Goal: Task Accomplishment & Management: Use online tool/utility

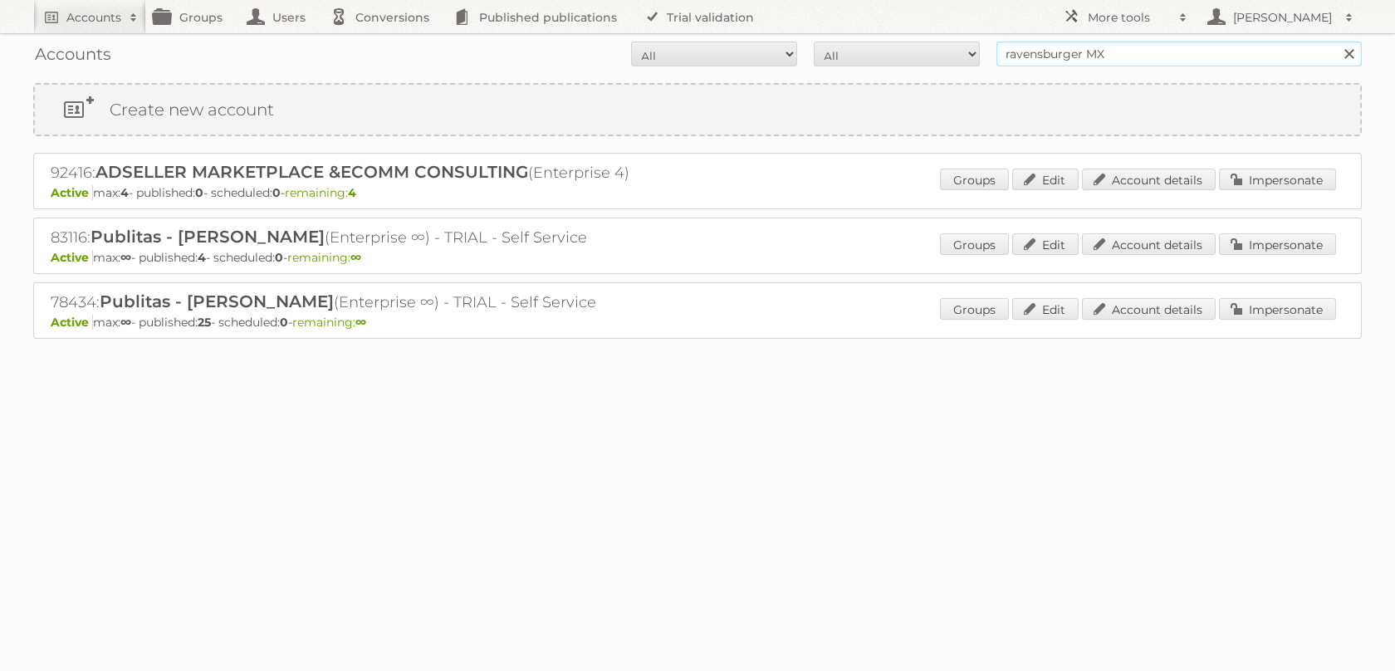
click at [1156, 56] on input "ravensburger MX" at bounding box center [1178, 54] width 365 height 25
type input "norwex"
click at [1336, 42] on input "Search" at bounding box center [1348, 54] width 25 height 25
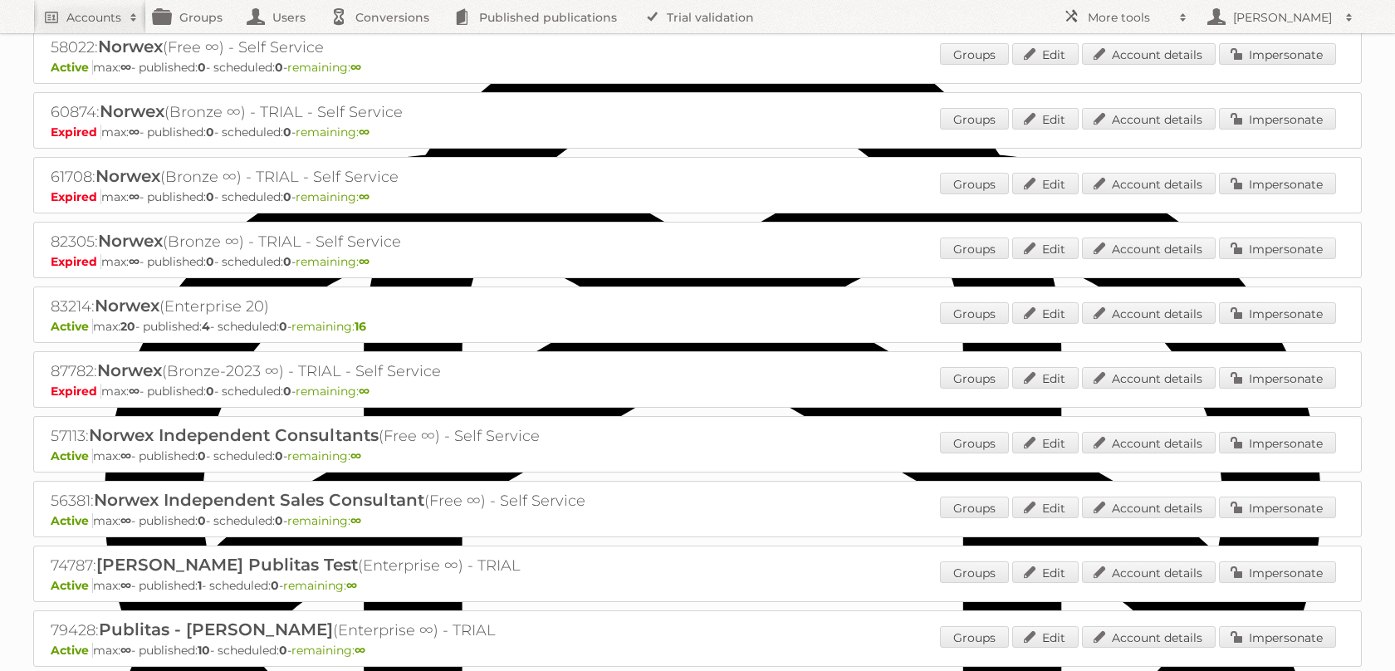
scroll to position [726, 0]
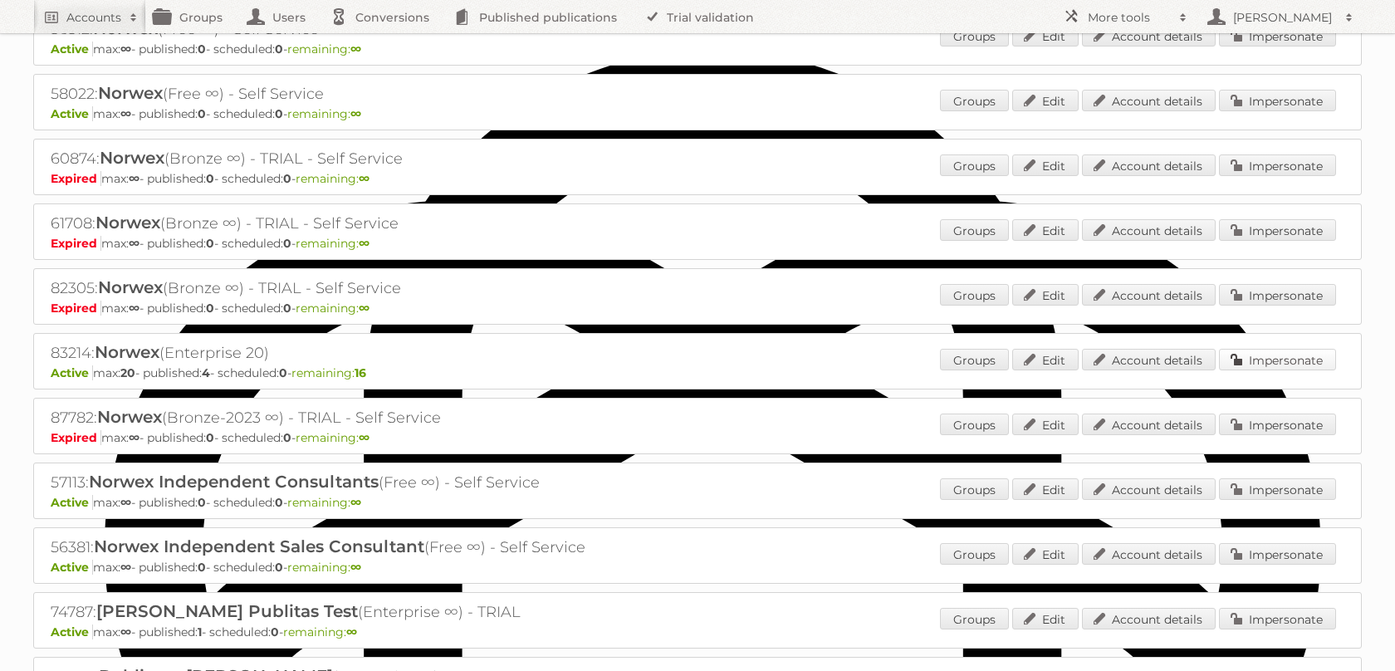
click at [1294, 370] on link "Impersonate" at bounding box center [1277, 360] width 117 height 22
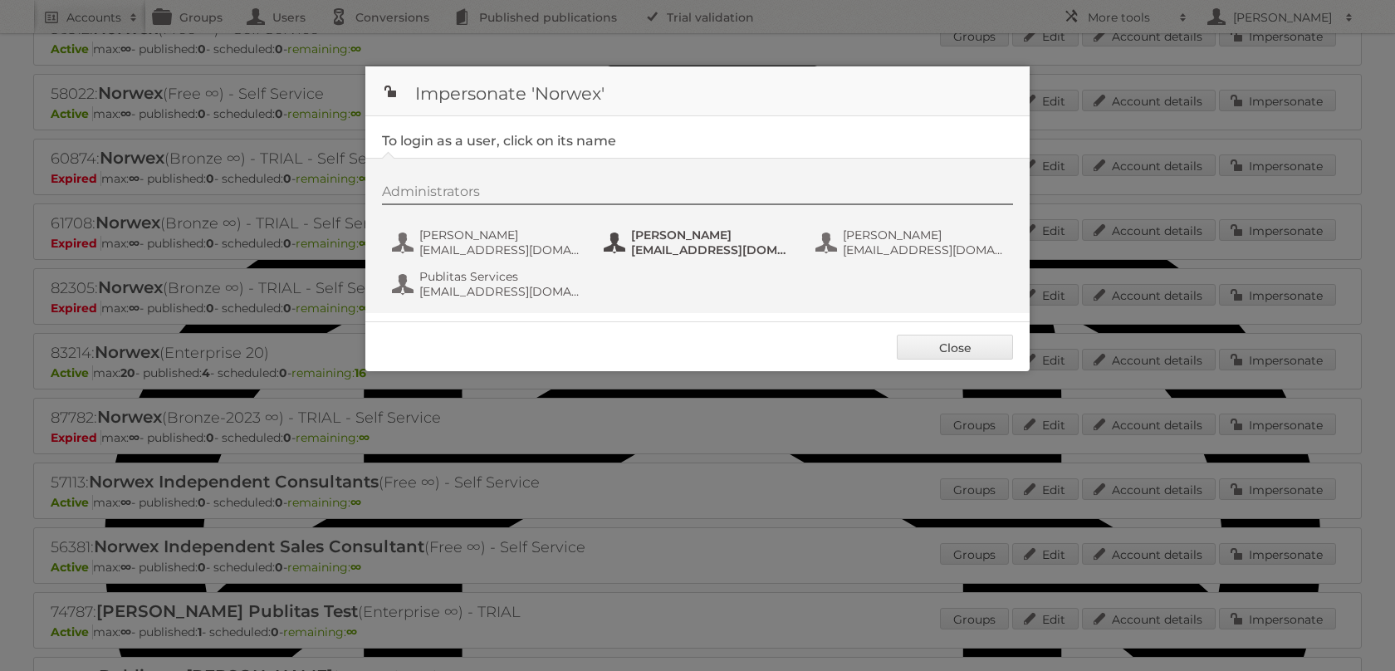
click at [638, 242] on span "Brandye Horn" at bounding box center [711, 234] width 161 height 15
